Goal: Task Accomplishment & Management: Manage account settings

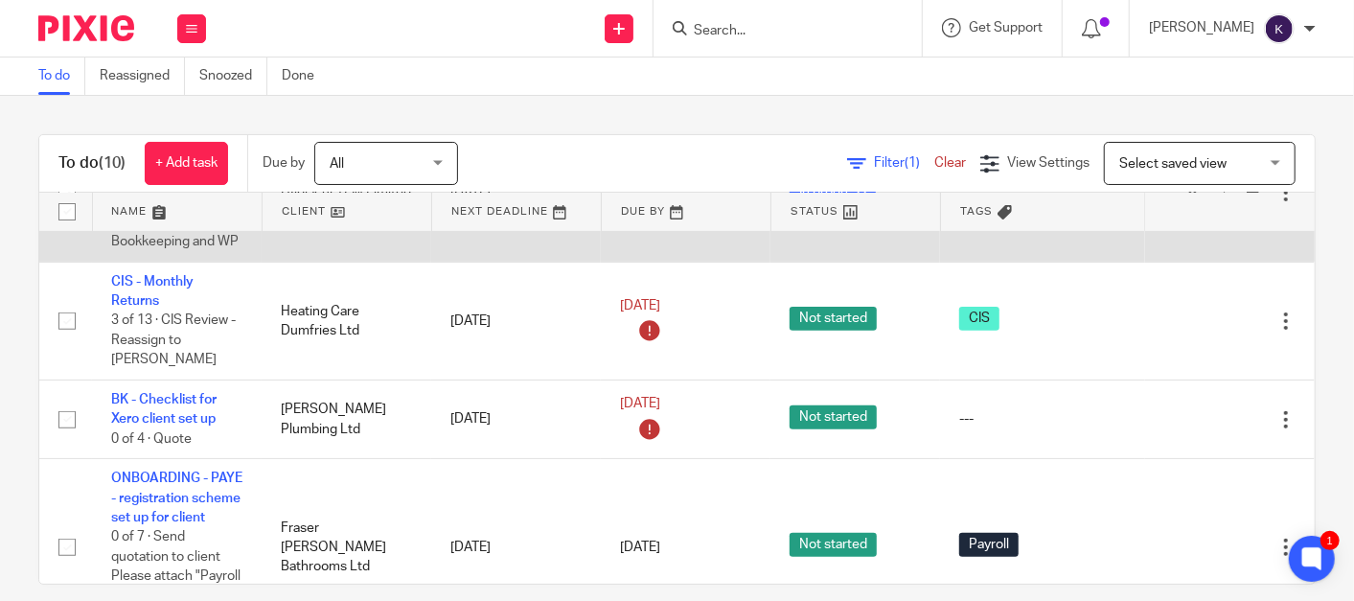
scroll to position [426, 0]
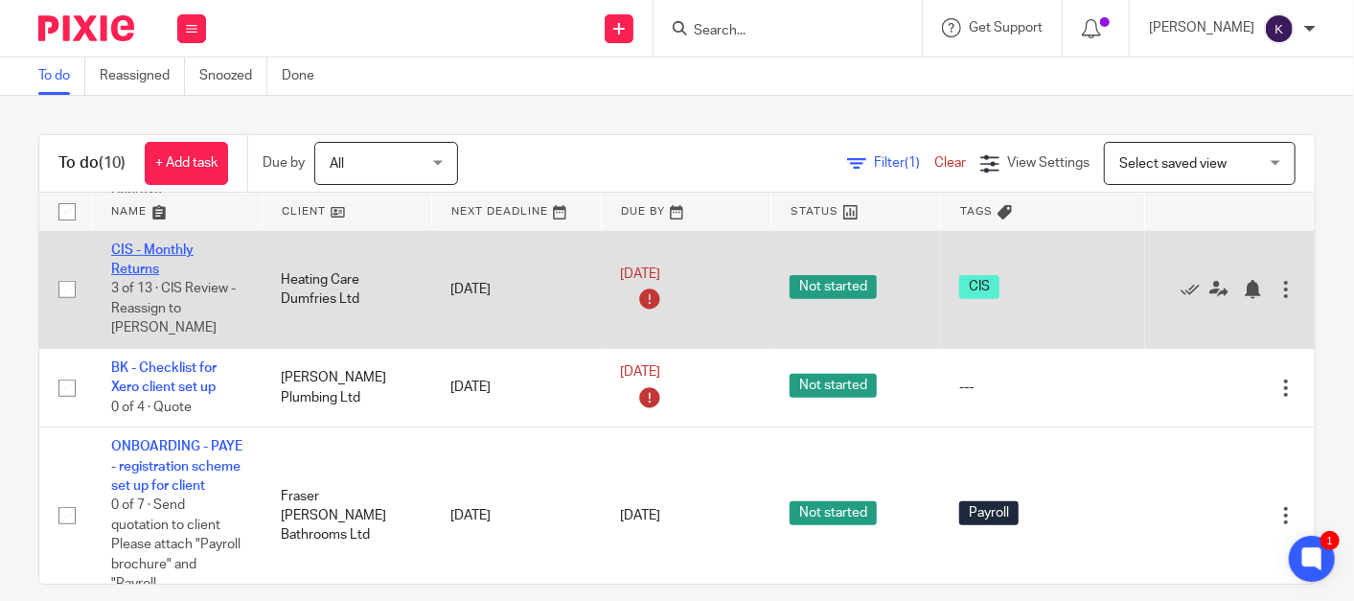
click at [153, 268] on link "CIS - Monthly Returns" at bounding box center [152, 259] width 82 height 33
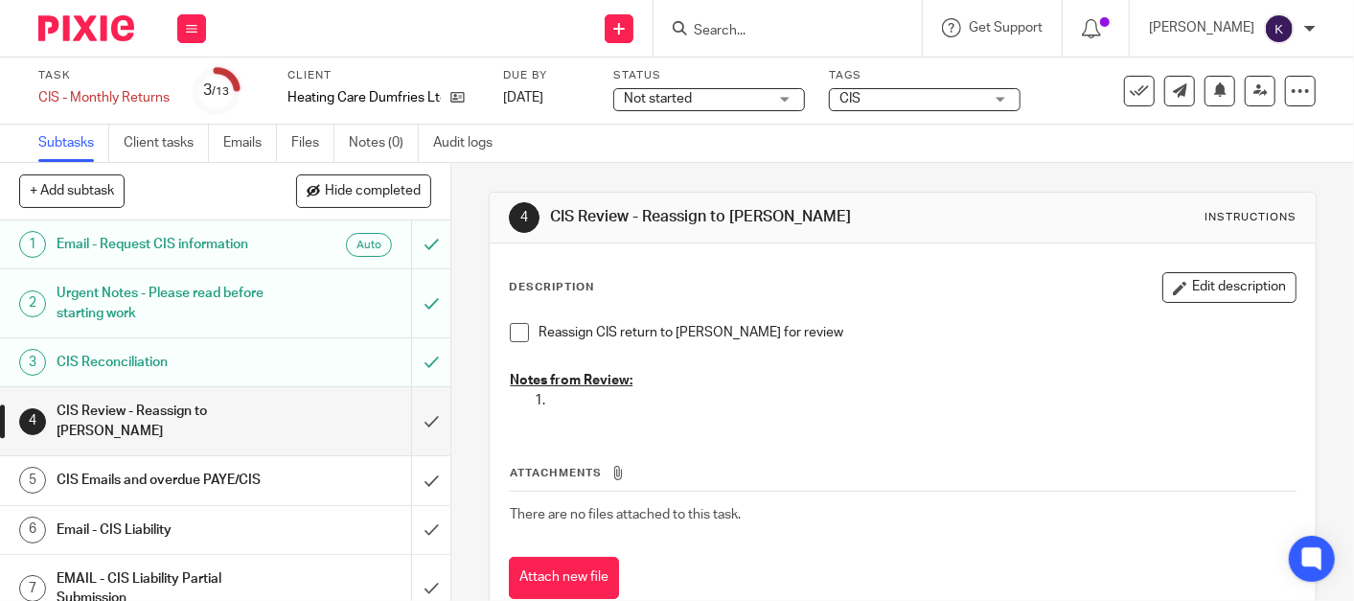
click at [514, 327] on span at bounding box center [519, 332] width 19 height 19
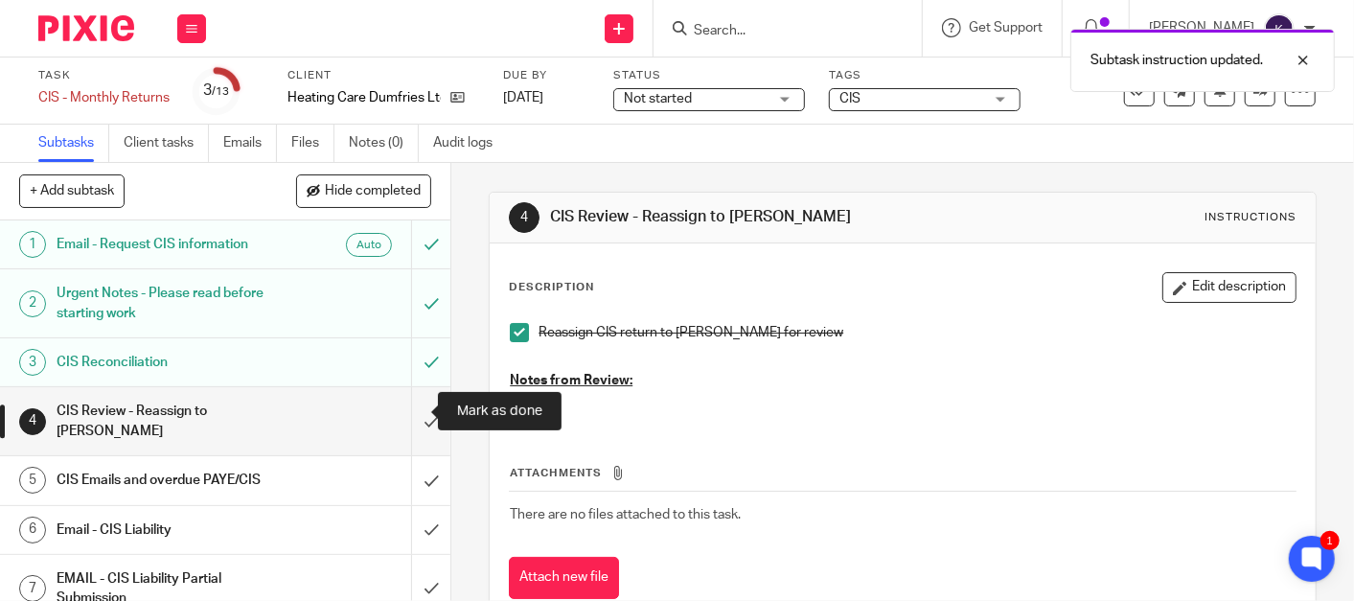
drag, startPoint x: 408, startPoint y: 410, endPoint x: 440, endPoint y: 392, distance: 36.5
click at [409, 409] on input "submit" at bounding box center [225, 421] width 450 height 68
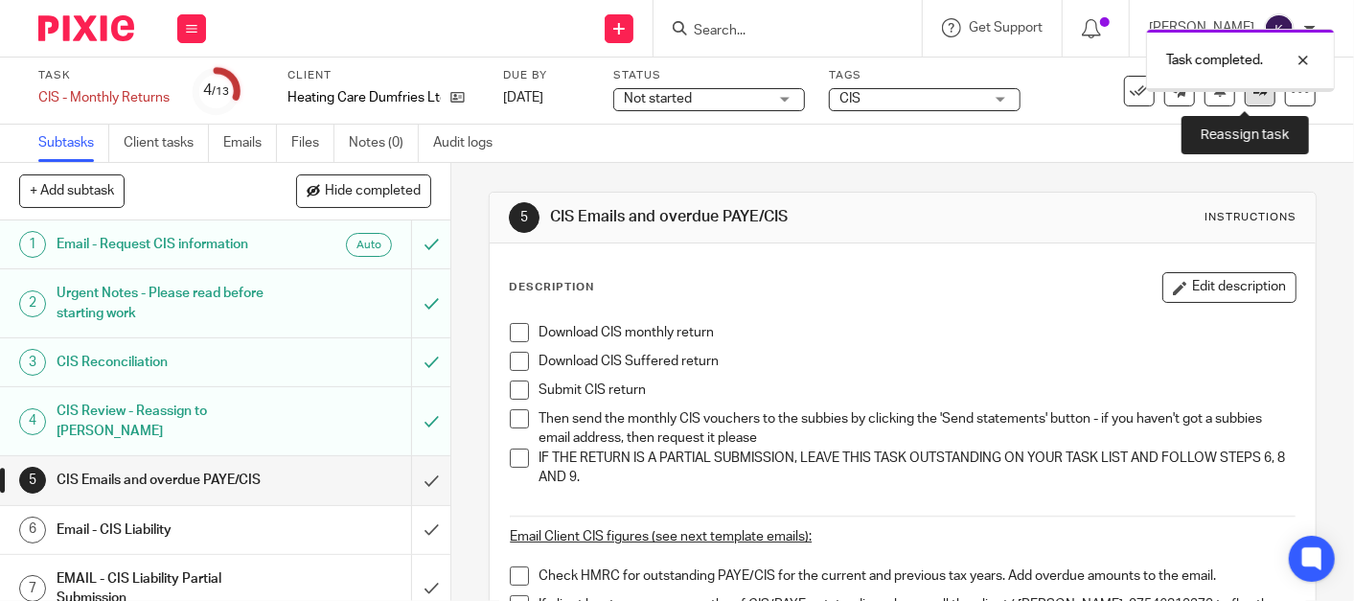
click at [1245, 97] on link at bounding box center [1260, 91] width 31 height 31
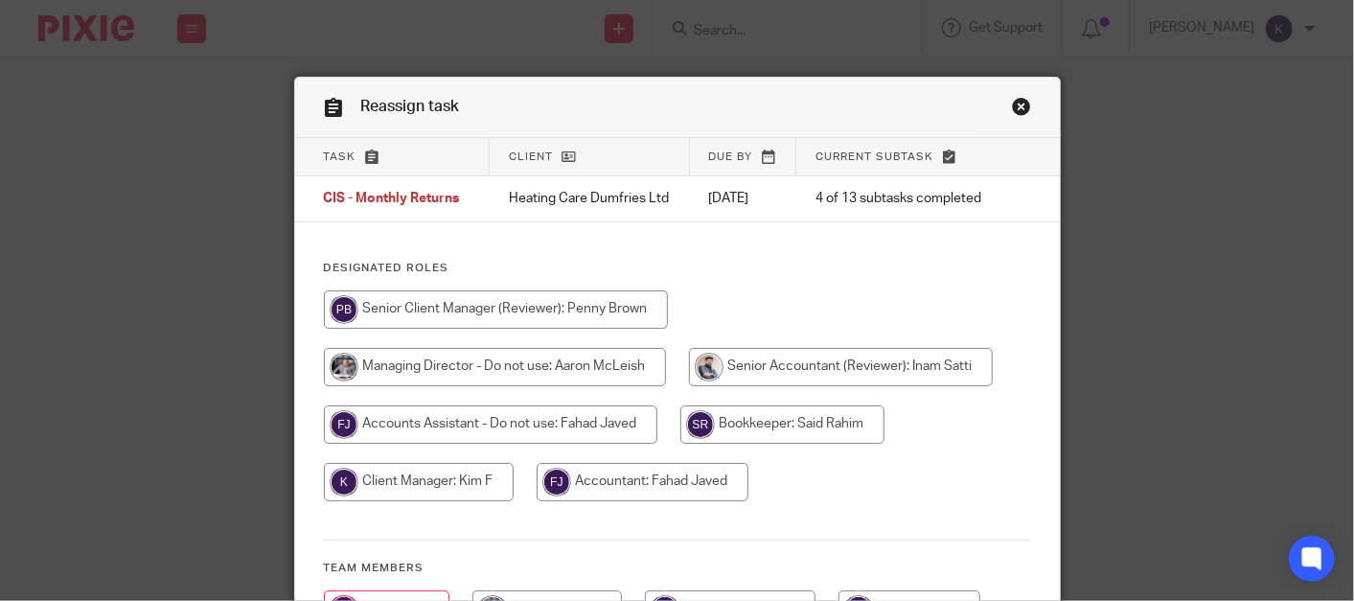
click at [745, 436] on input "radio" at bounding box center [782, 424] width 204 height 38
radio input "true"
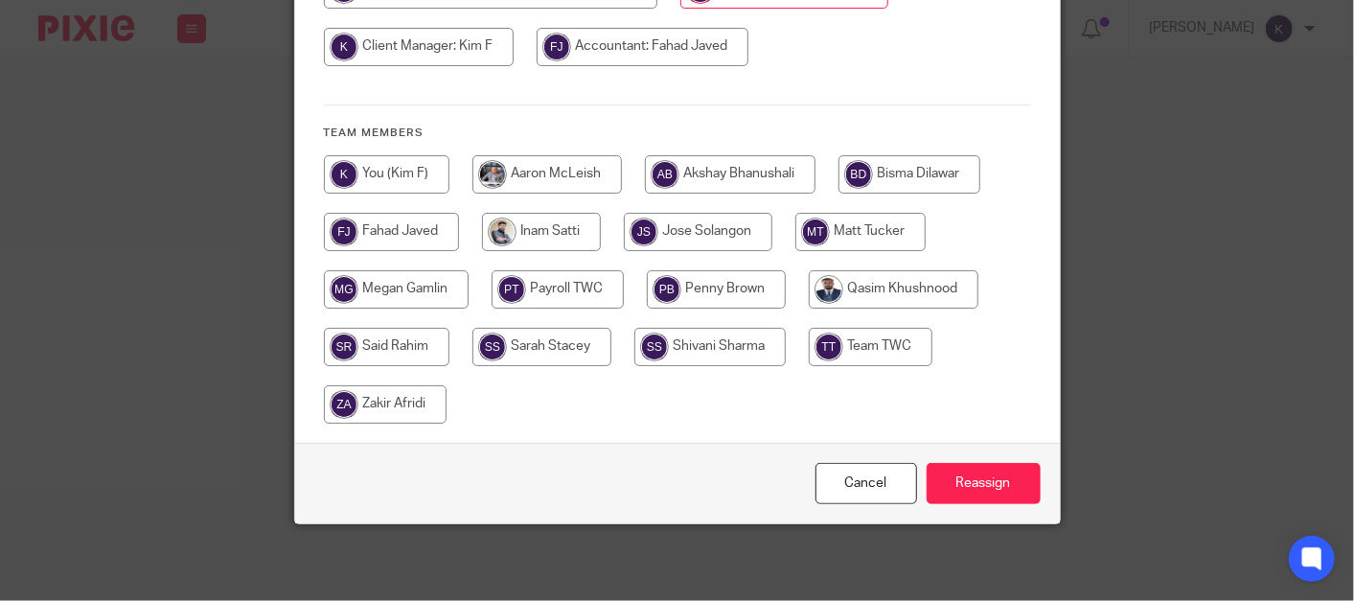
scroll to position [446, 0]
click at [969, 471] on input "Reassign" at bounding box center [984, 483] width 114 height 41
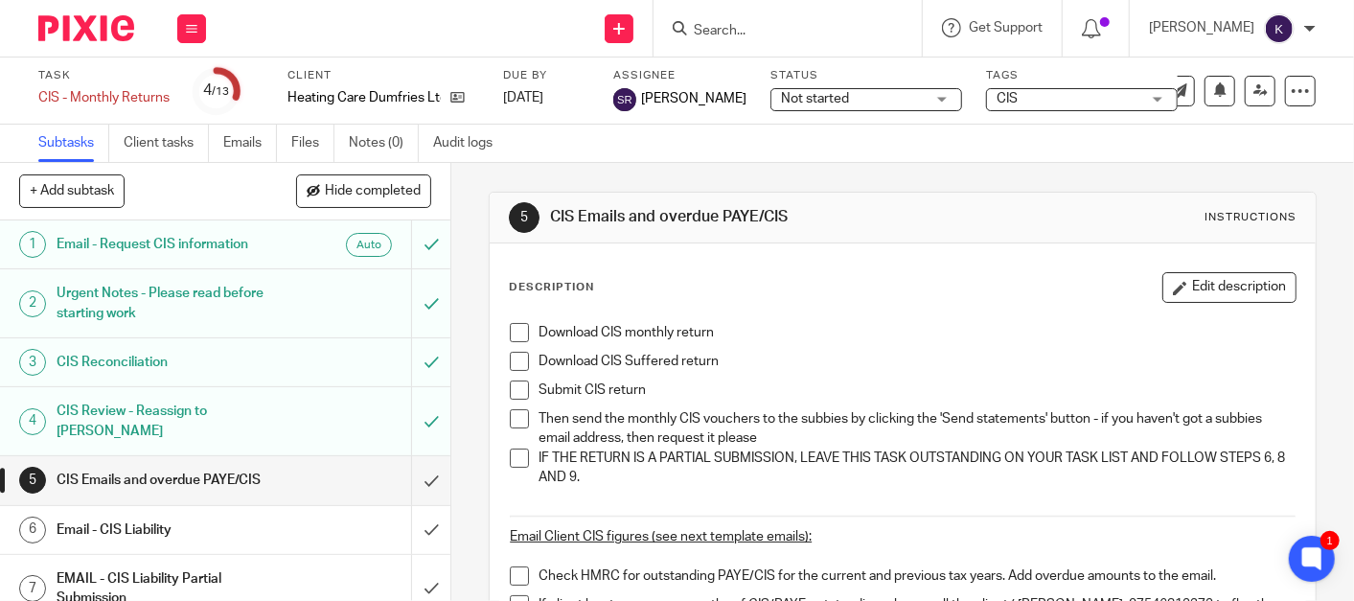
click at [802, 27] on input "Search" at bounding box center [778, 31] width 173 height 17
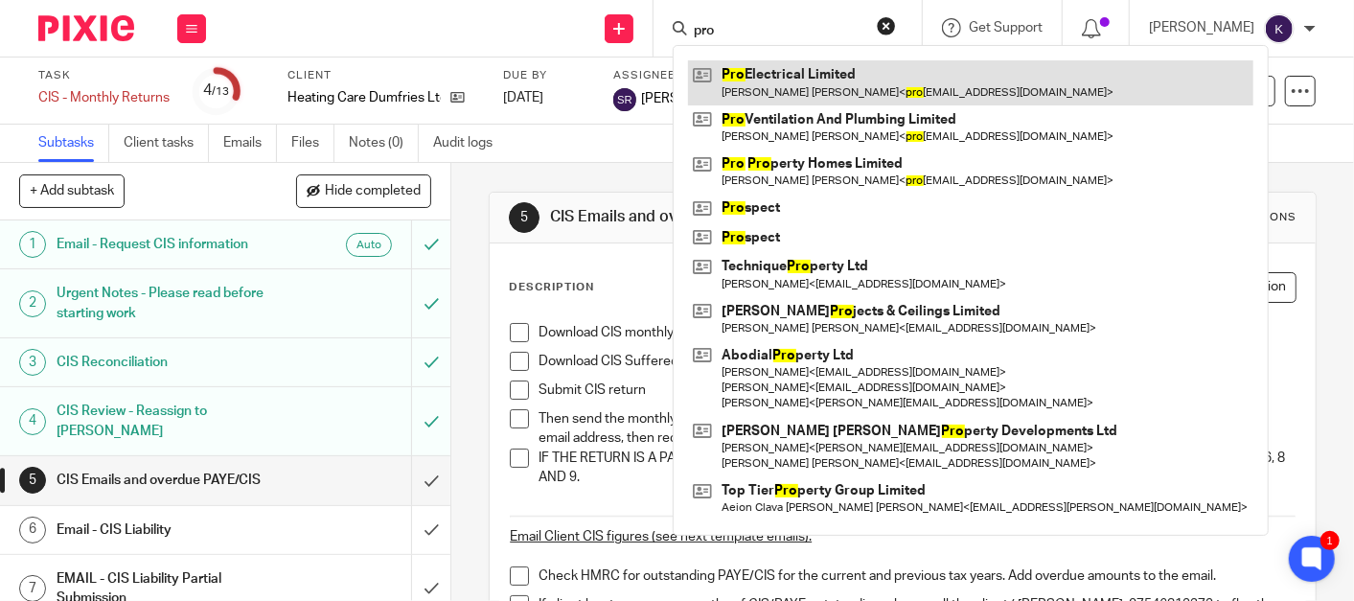
type input "pro"
click at [836, 91] on link at bounding box center [970, 82] width 565 height 44
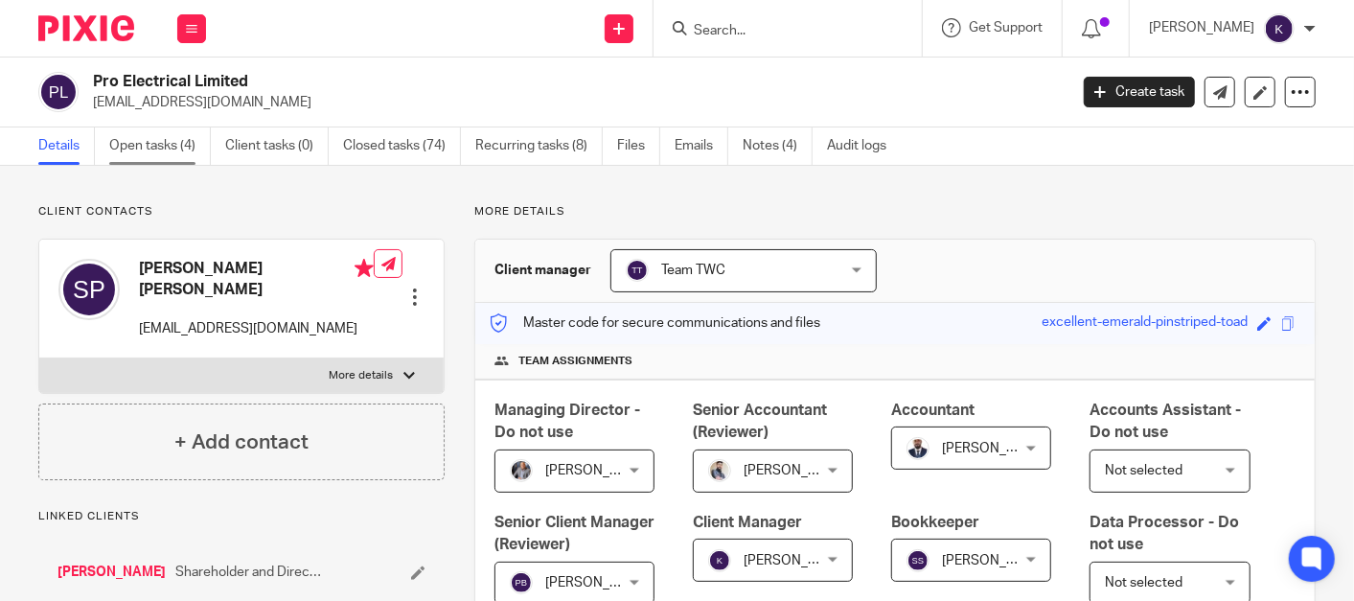
click at [174, 155] on link "Open tasks (4)" at bounding box center [160, 145] width 102 height 37
